Goal: Information Seeking & Learning: Learn about a topic

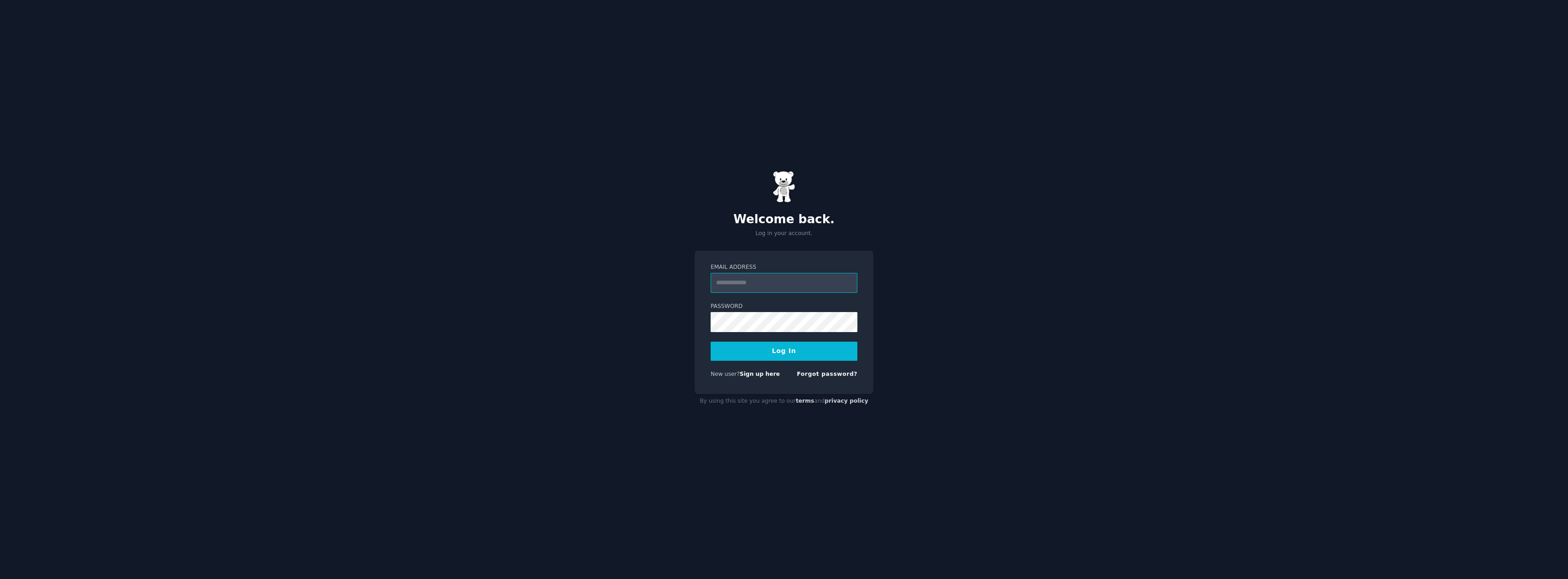
click at [766, 280] on input "Email Address" at bounding box center [784, 283] width 147 height 20
type input "**********"
click at [795, 350] on button "Log In" at bounding box center [784, 351] width 147 height 19
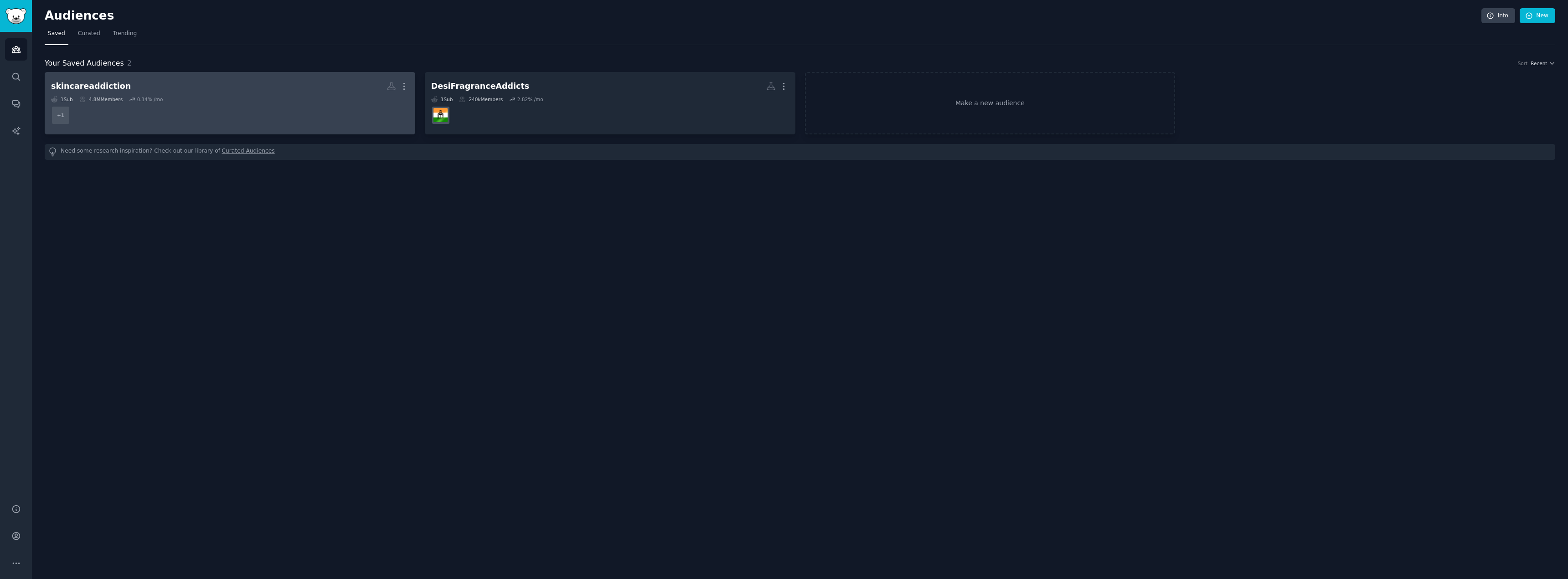
click at [88, 82] on div "skincareaddiction" at bounding box center [90, 86] width 80 height 11
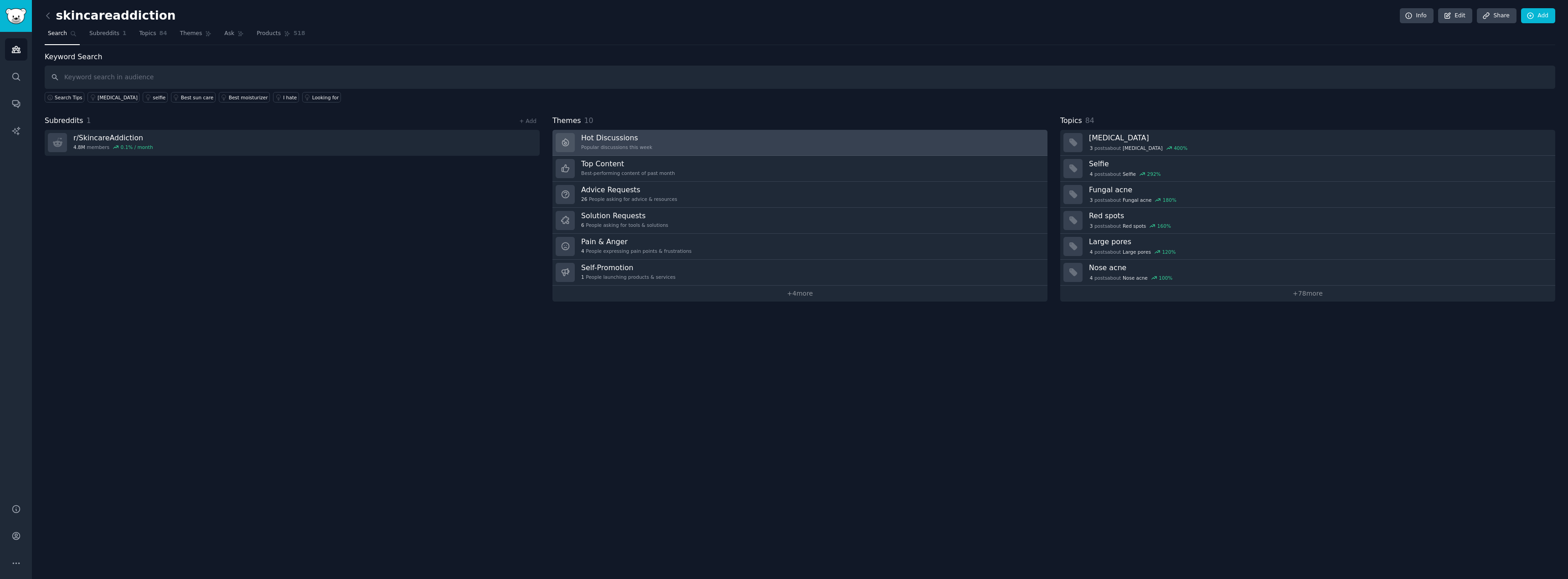
click at [613, 145] on div "Popular discussions this week" at bounding box center [617, 148] width 71 height 7
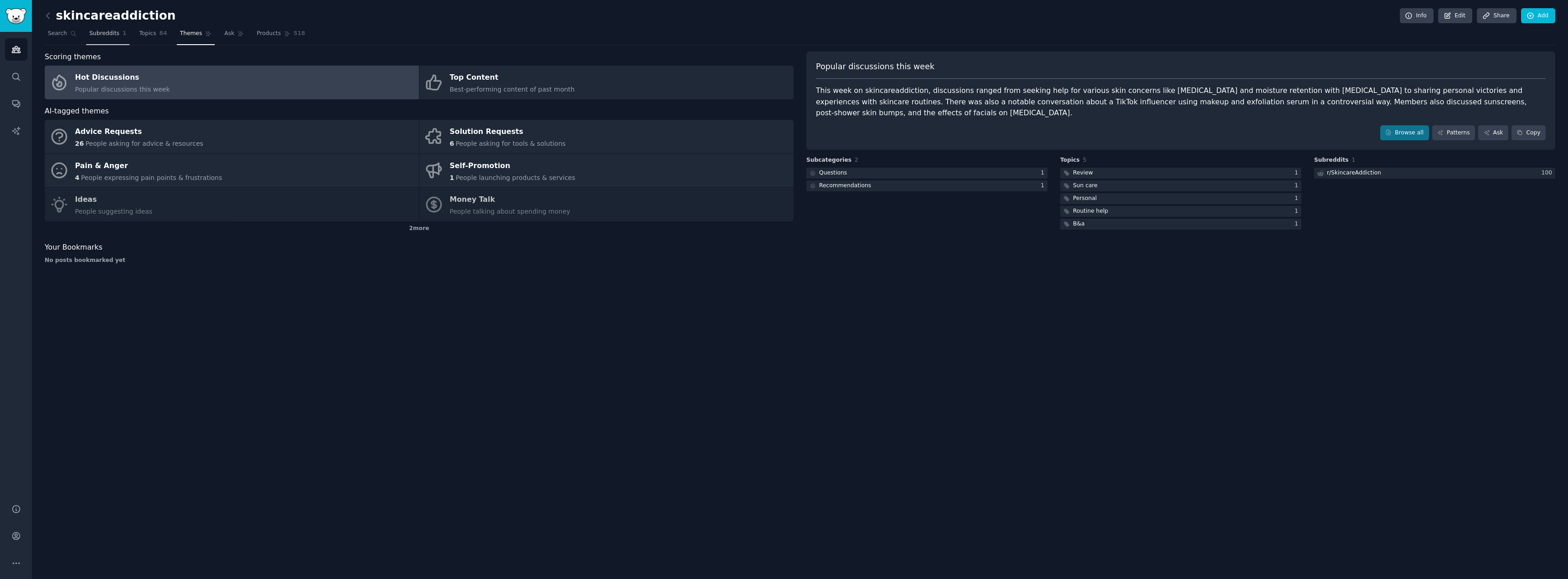
click at [112, 41] on link "Subreddits 1" at bounding box center [108, 36] width 43 height 19
